Goal: Information Seeking & Learning: Learn about a topic

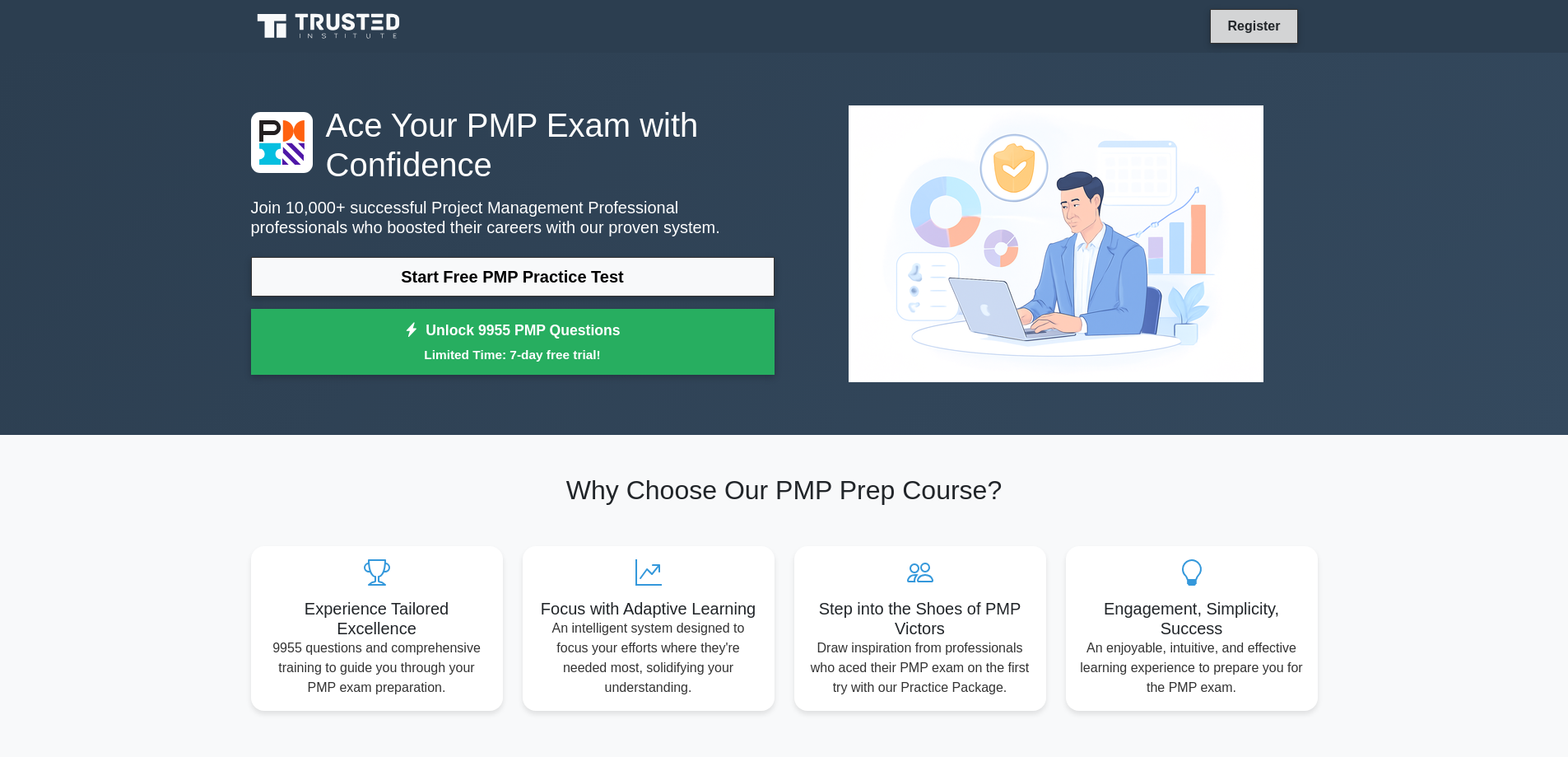
click at [1262, 26] on link "Register" at bounding box center [1253, 26] width 72 height 20
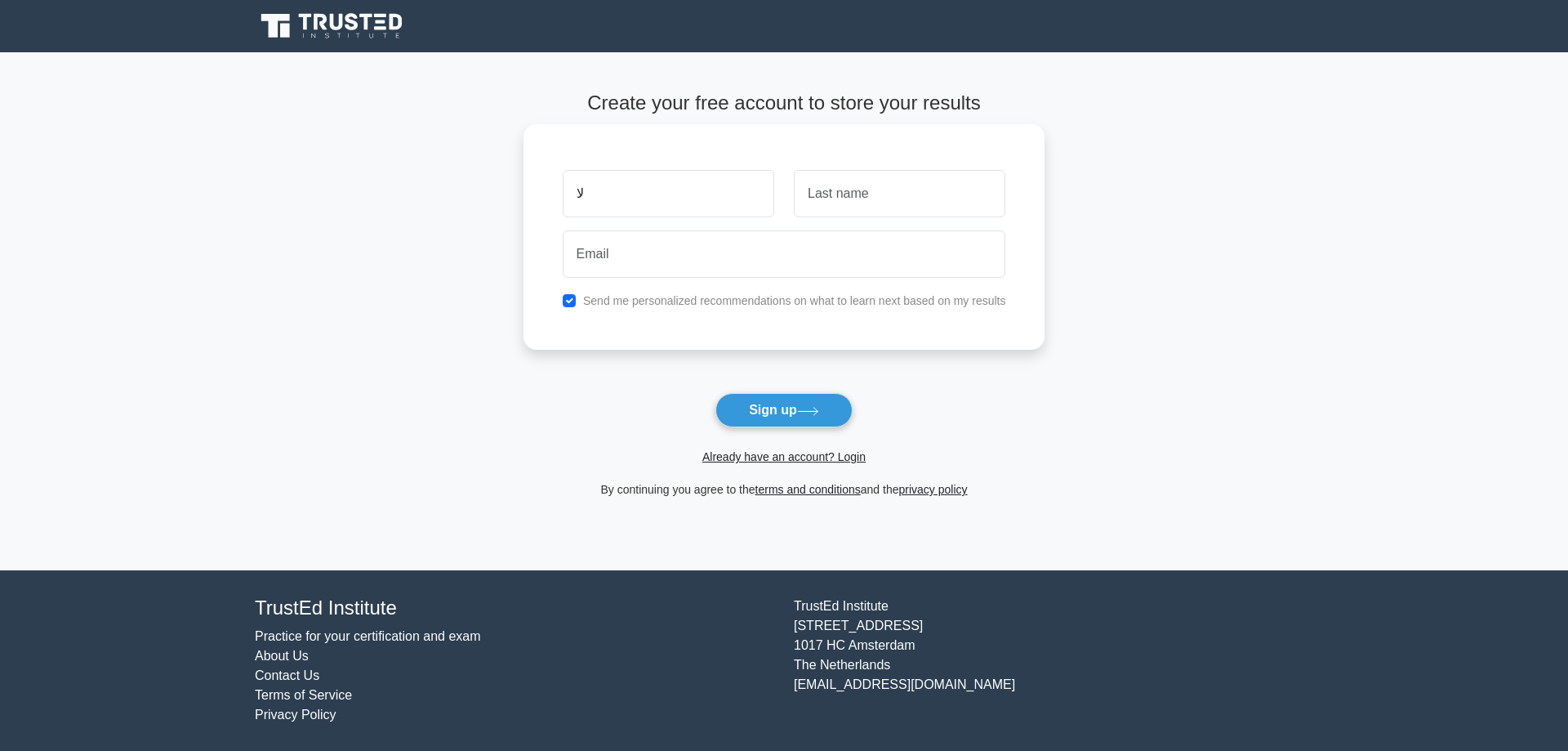
type input "ل"
type input "bakri"
click at [829, 197] on input "text" at bounding box center [899, 194] width 211 height 47
type input "dahi"
click at [721, 259] on input "email" at bounding box center [784, 254] width 443 height 47
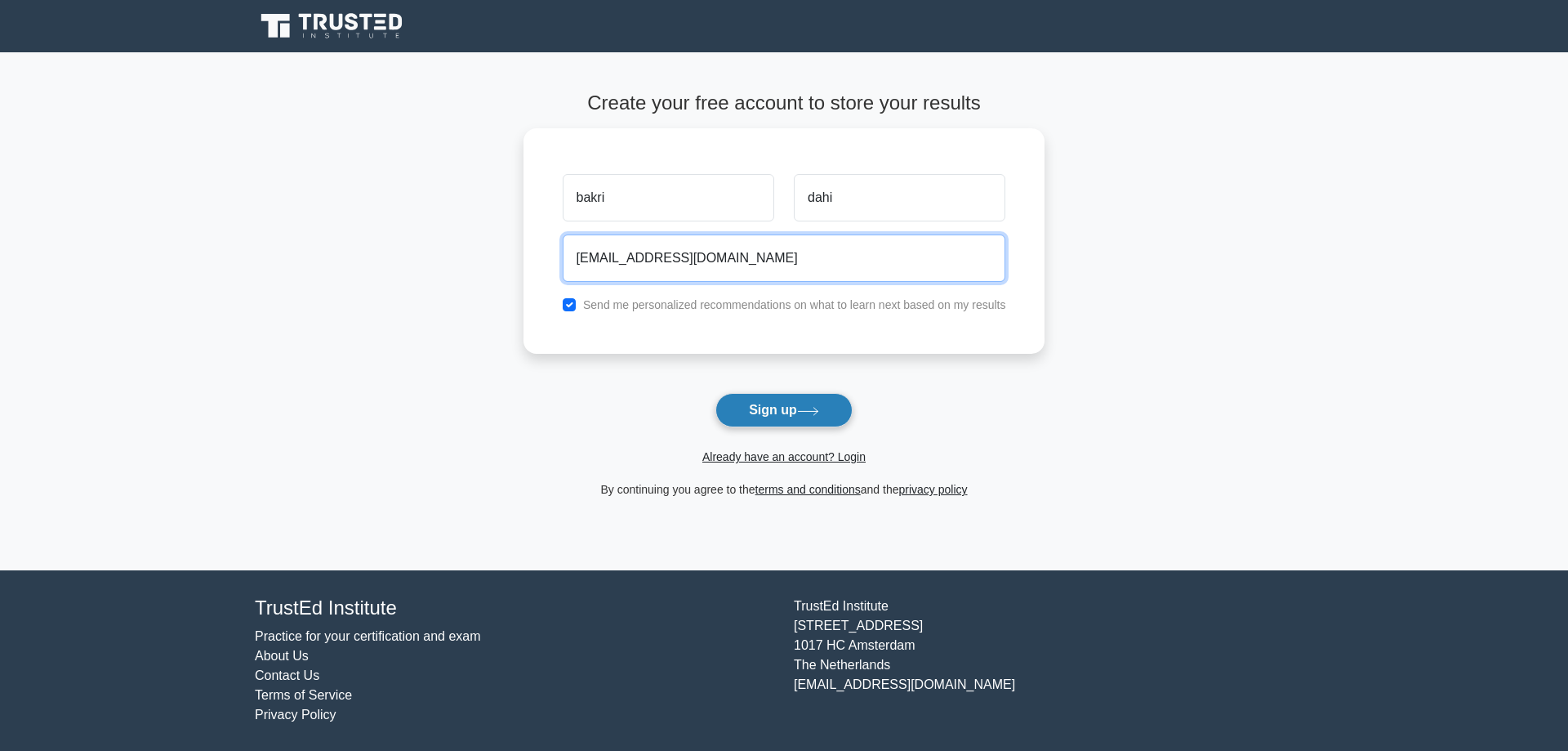
type input "bakri22dahi@gmail.com"
click at [758, 408] on button "Sign up" at bounding box center [784, 409] width 138 height 34
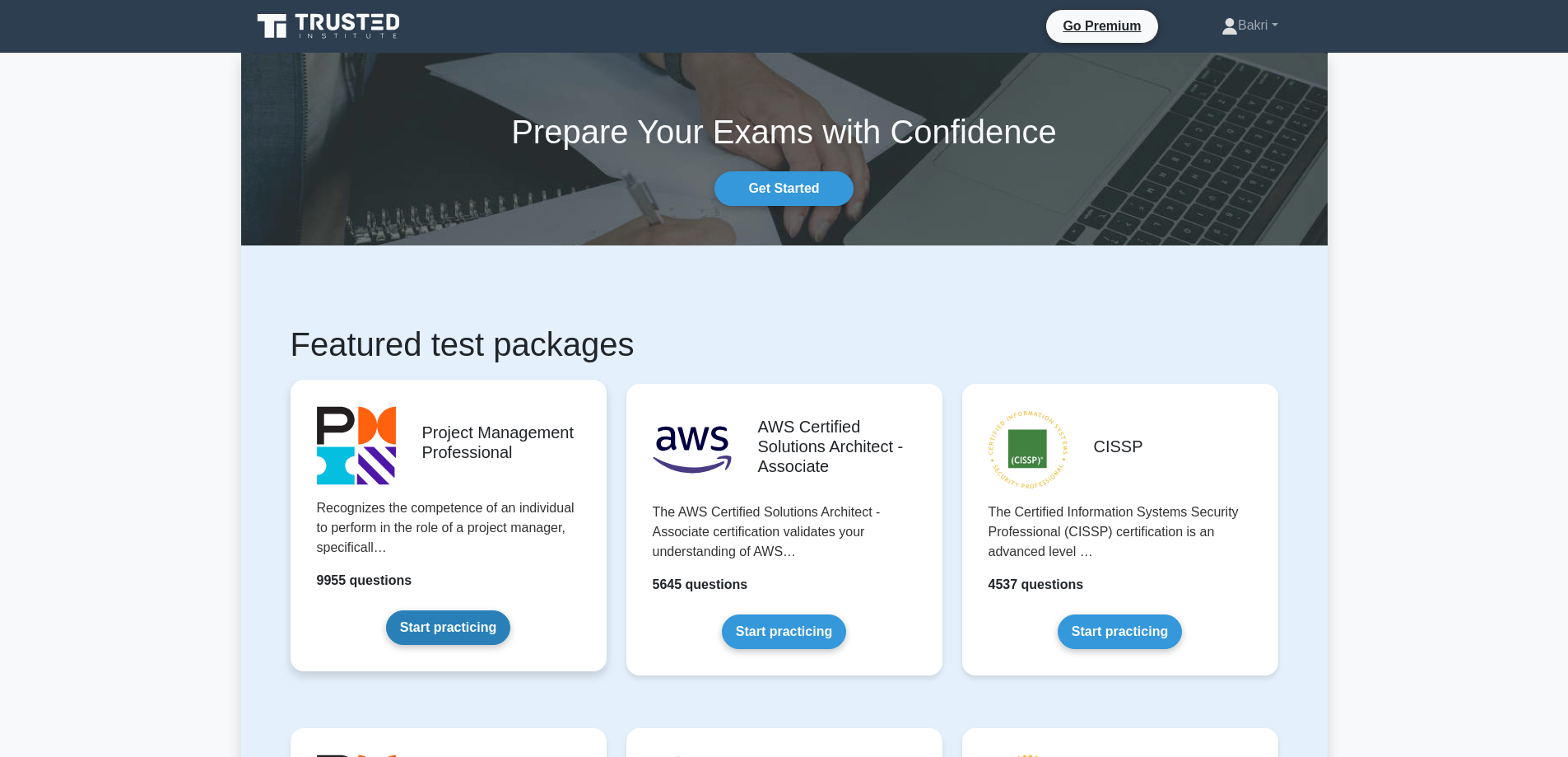
click at [450, 625] on link "Start practicing" at bounding box center [448, 627] width 124 height 34
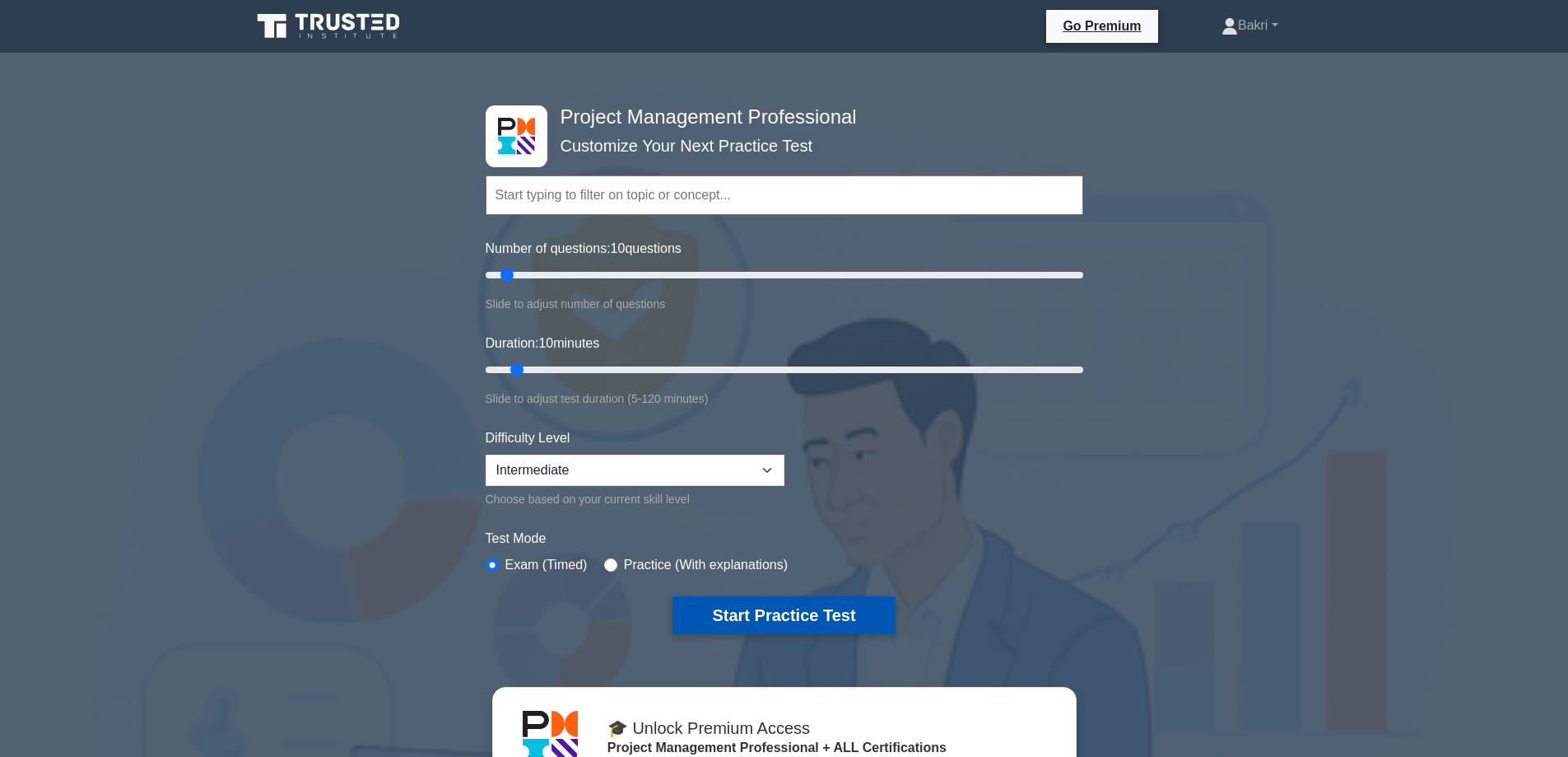
click at [798, 614] on button "Start Practice Test" at bounding box center [783, 615] width 222 height 38
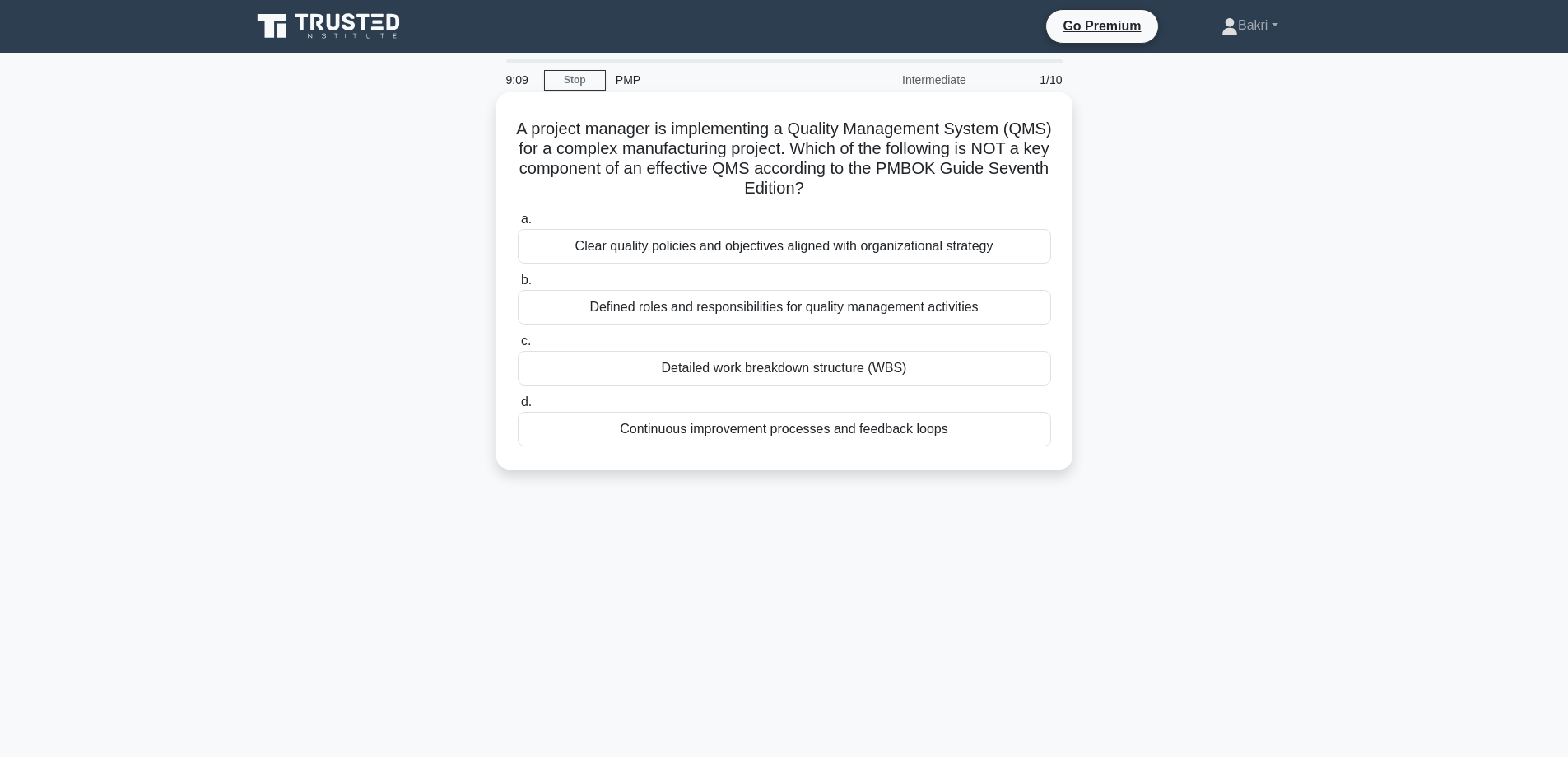
click at [782, 367] on div "Detailed work breakdown structure (WBS)" at bounding box center [784, 367] width 533 height 34
click at [517, 346] on input "c. Detailed work breakdown structure (WBS)" at bounding box center [517, 341] width 0 height 11
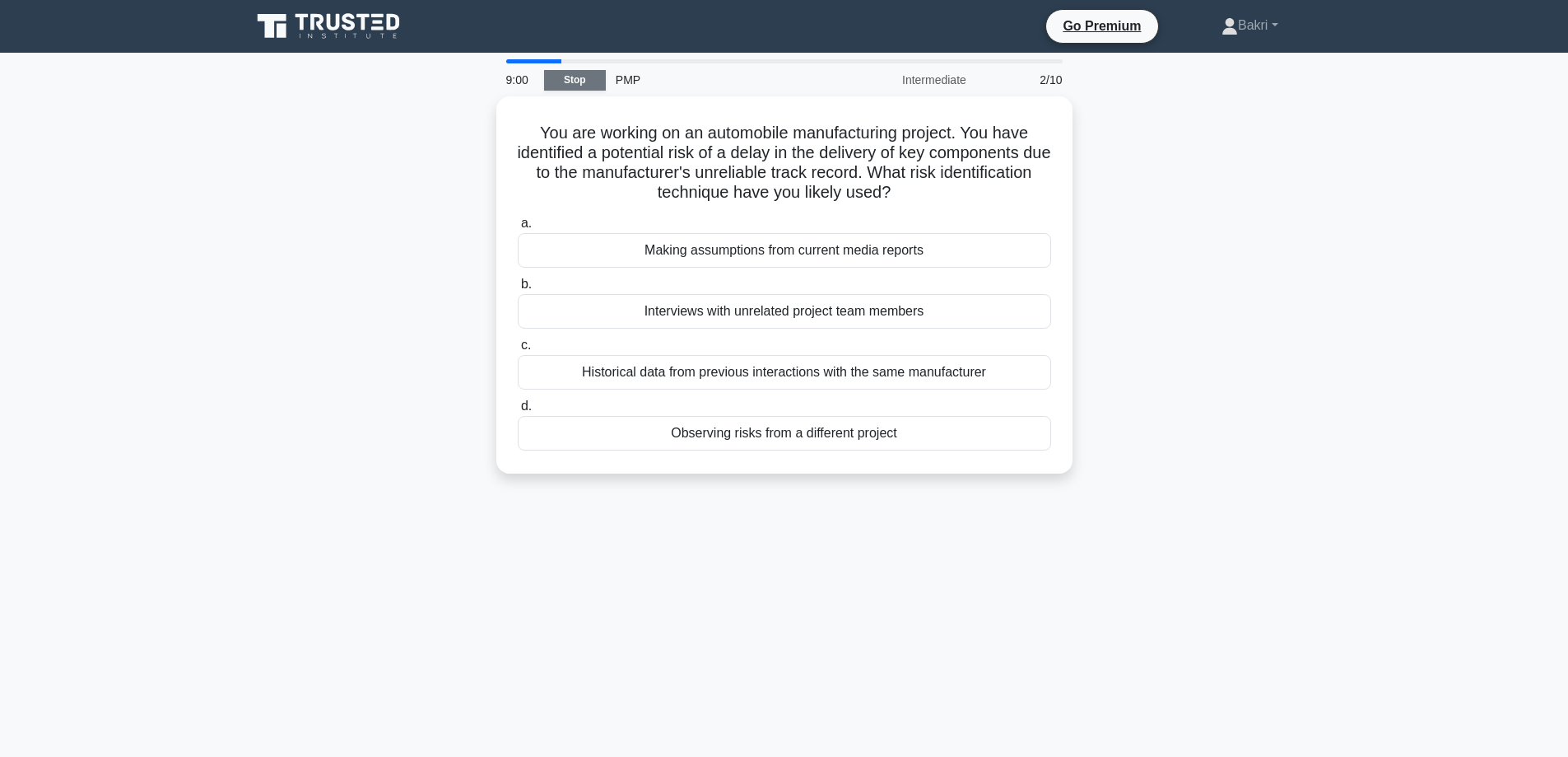
click at [575, 78] on link "Stop" at bounding box center [575, 79] width 62 height 20
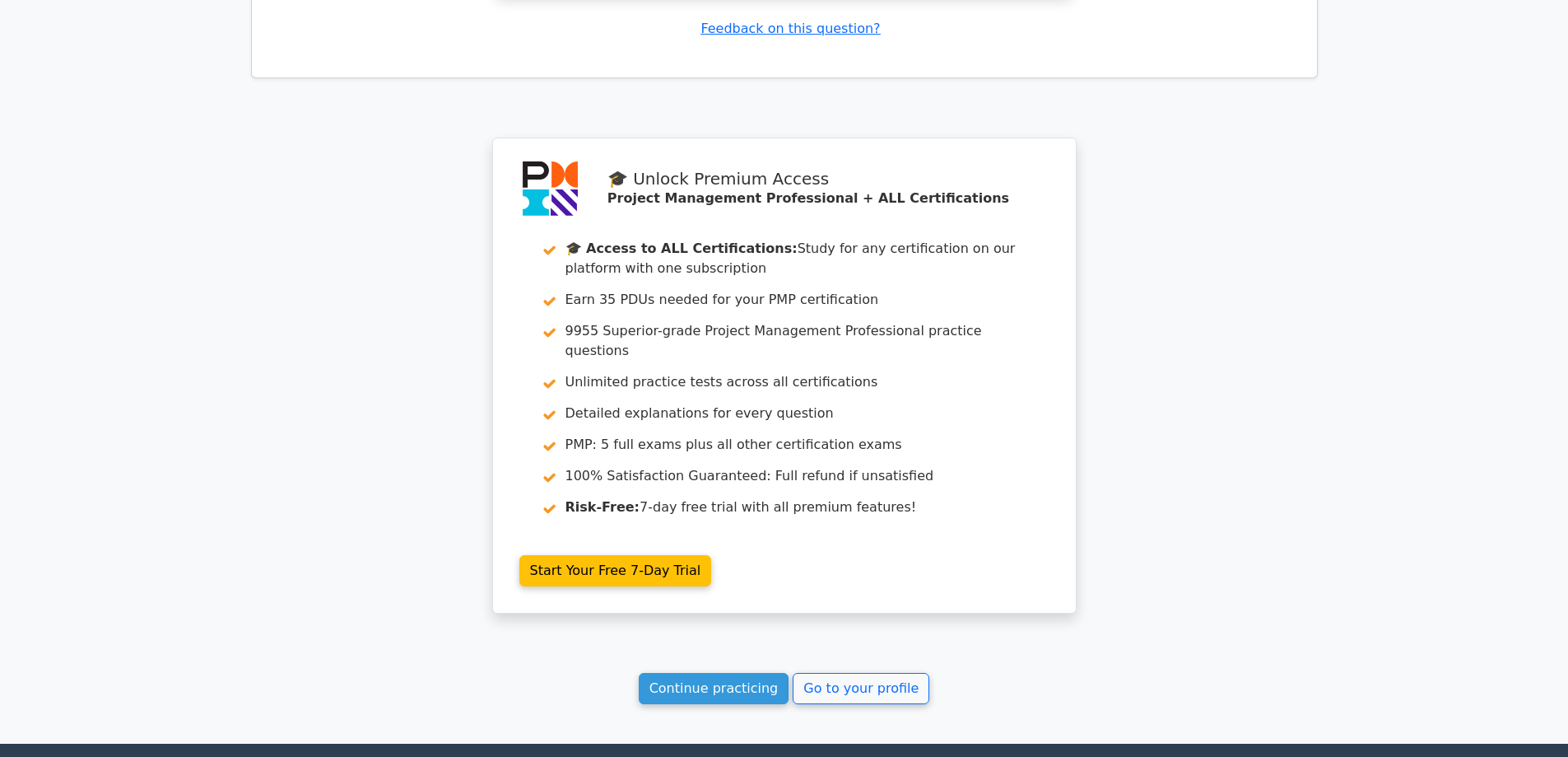
scroll to position [2470, 0]
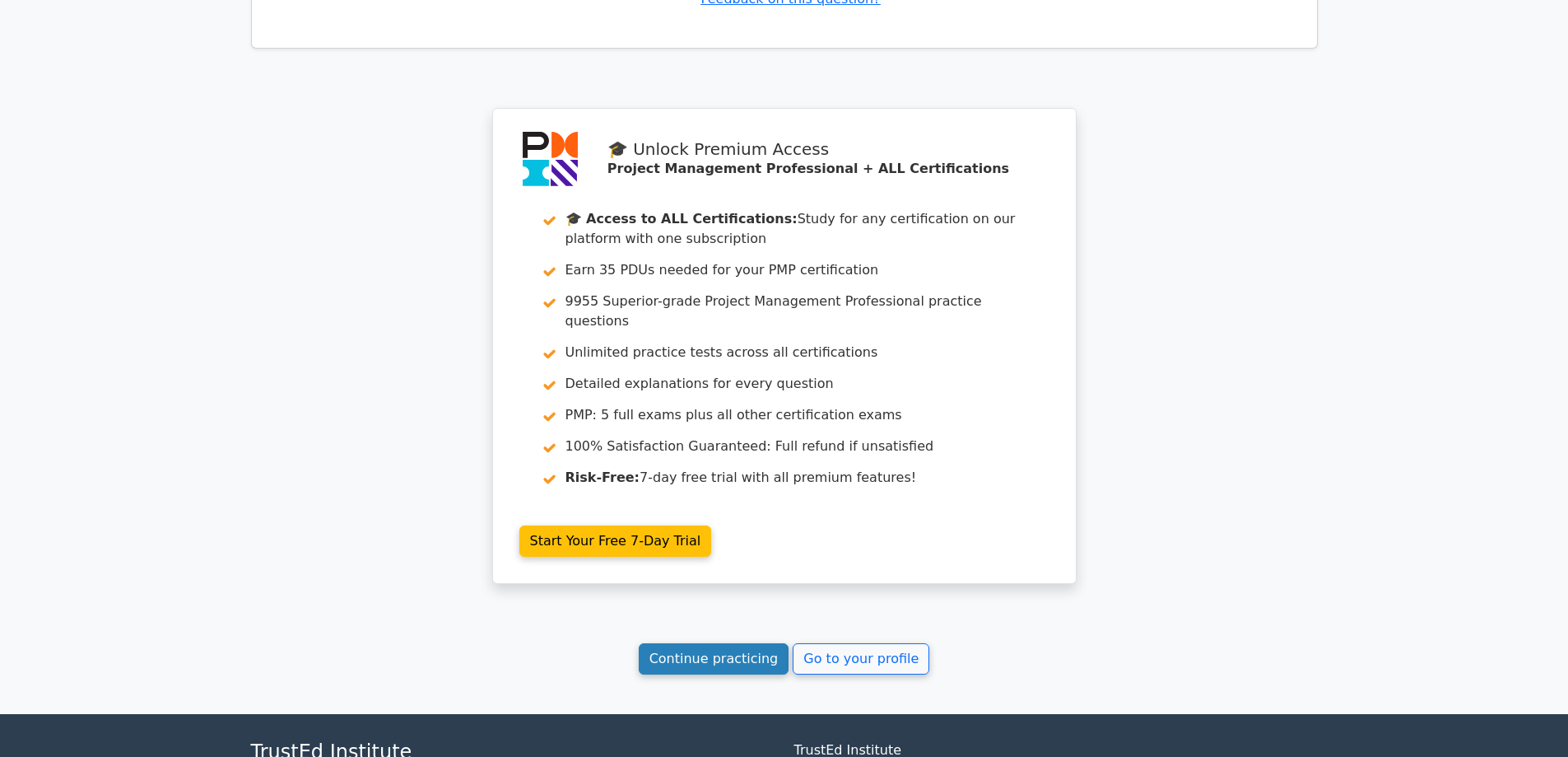
click at [717, 643] on link "Continue practicing" at bounding box center [713, 658] width 151 height 31
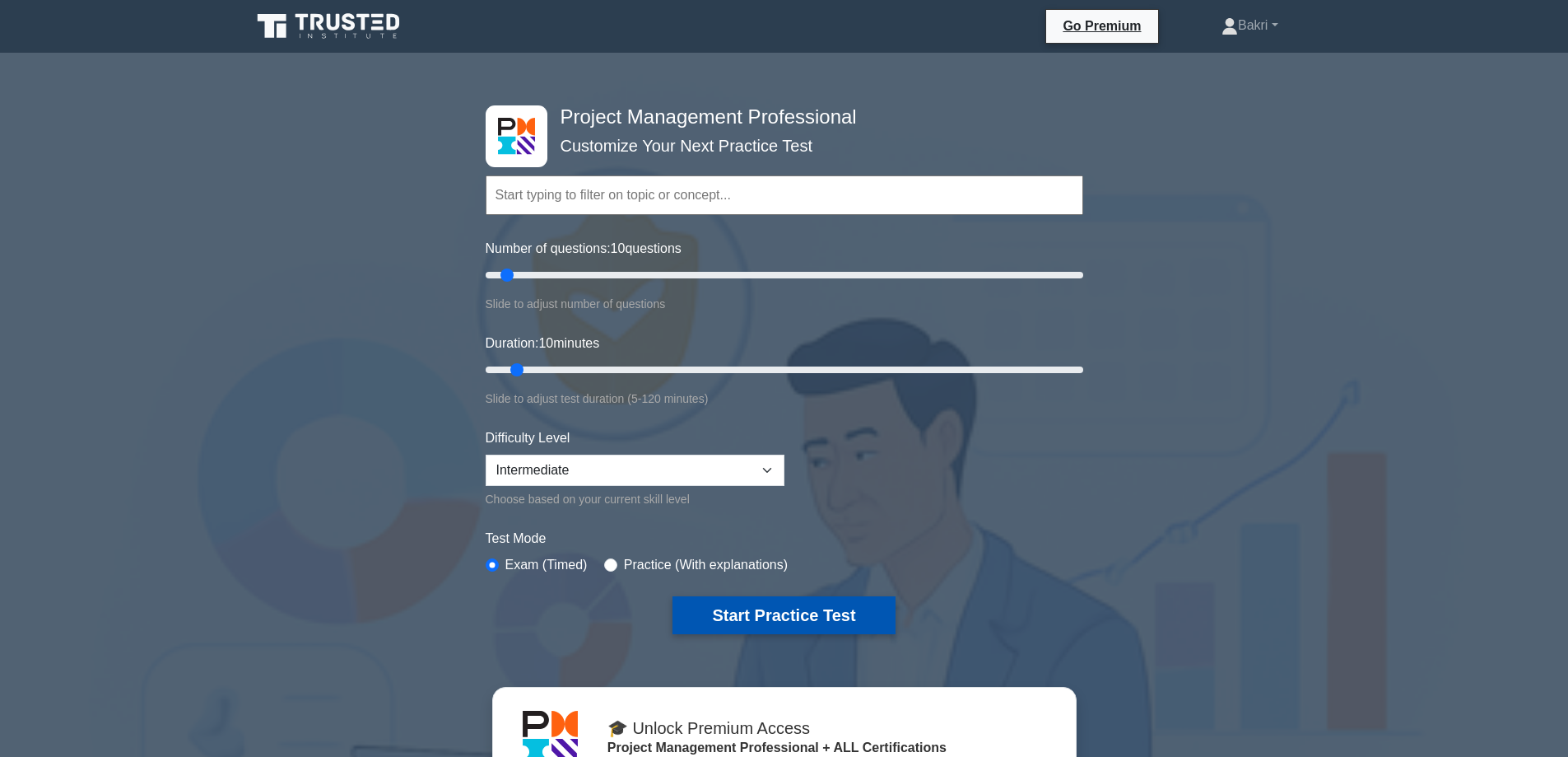
click at [787, 609] on button "Start Practice Test" at bounding box center [783, 615] width 222 height 38
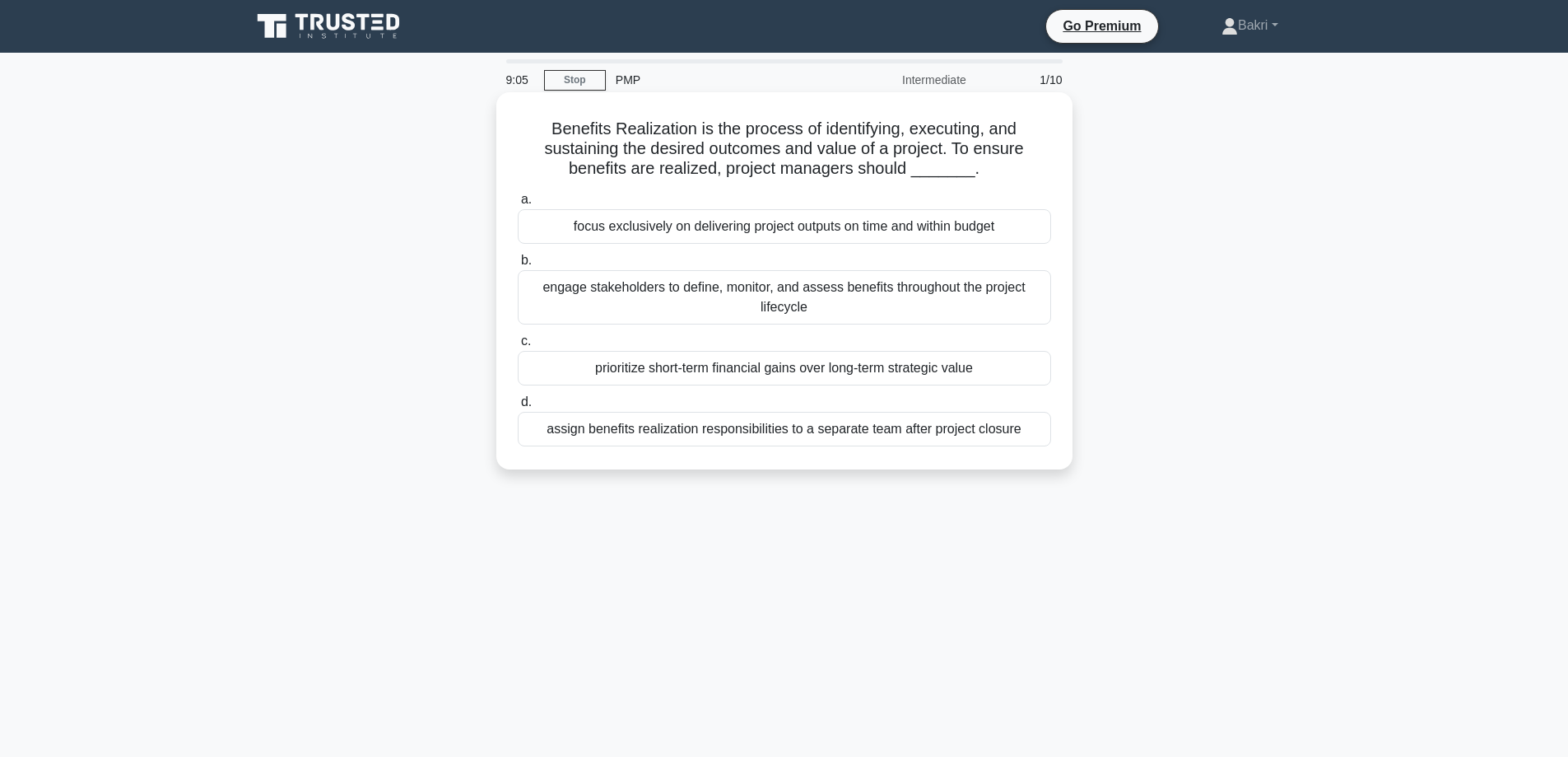
click at [800, 231] on div "focus exclusively on delivering project outputs on time and within budget" at bounding box center [784, 226] width 533 height 34
click at [517, 205] on input "a. focus exclusively on delivering project outputs on time and within budget" at bounding box center [517, 200] width 0 height 11
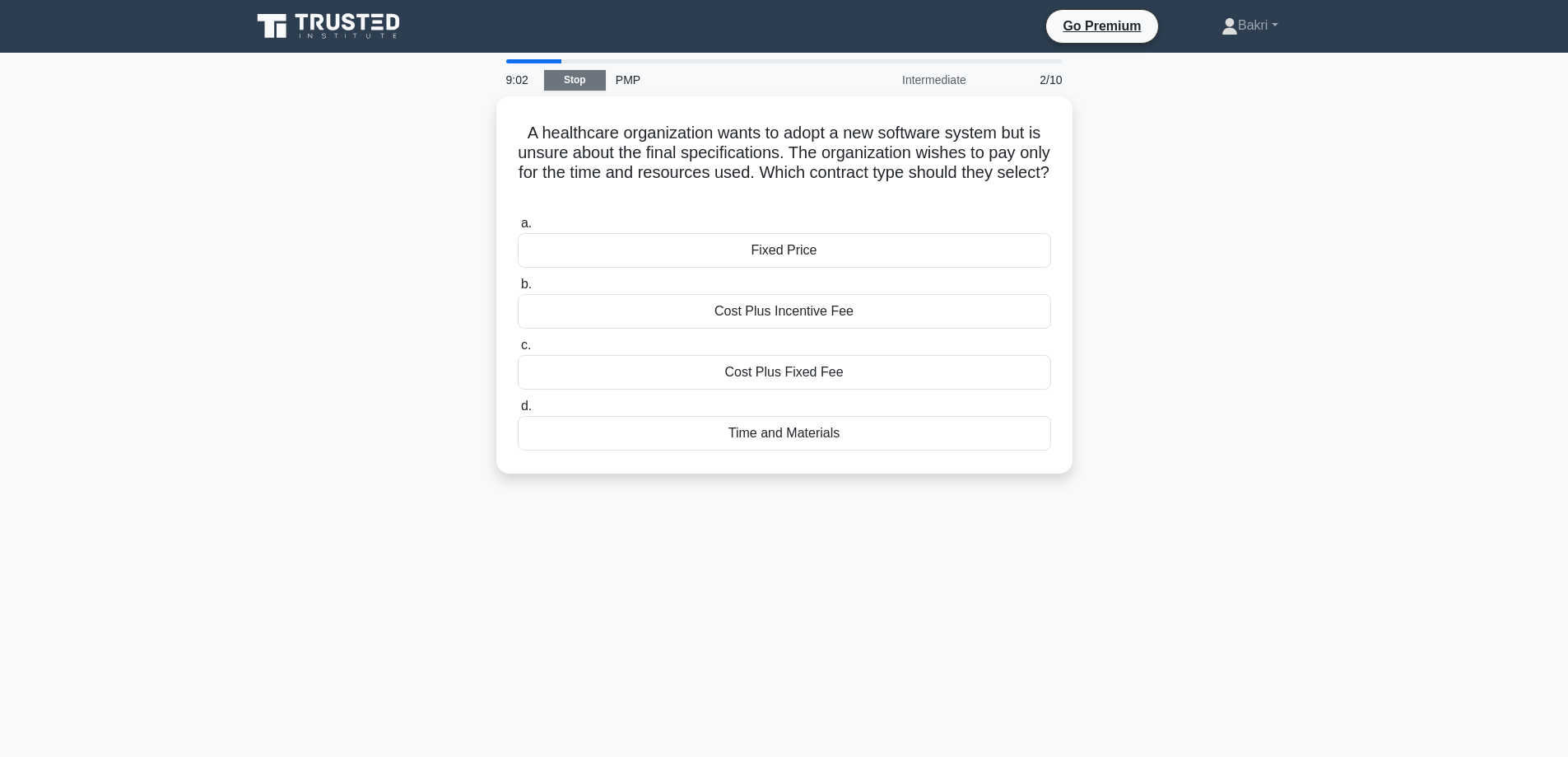
click at [581, 81] on link "Stop" at bounding box center [575, 79] width 62 height 20
